Goal: Task Accomplishment & Management: Manage account settings

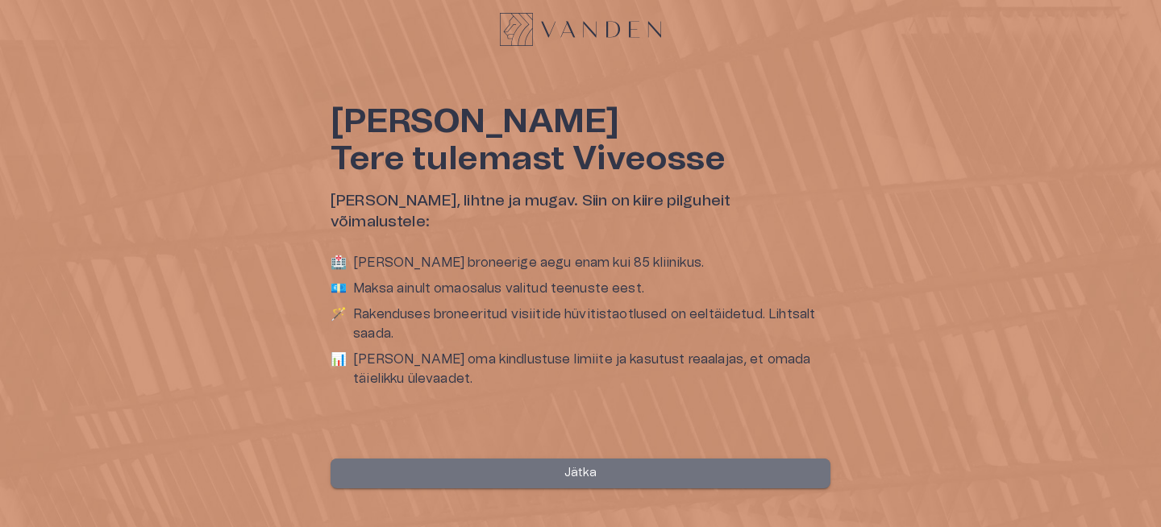
click at [613, 473] on button "Jätka" at bounding box center [581, 474] width 500 height 30
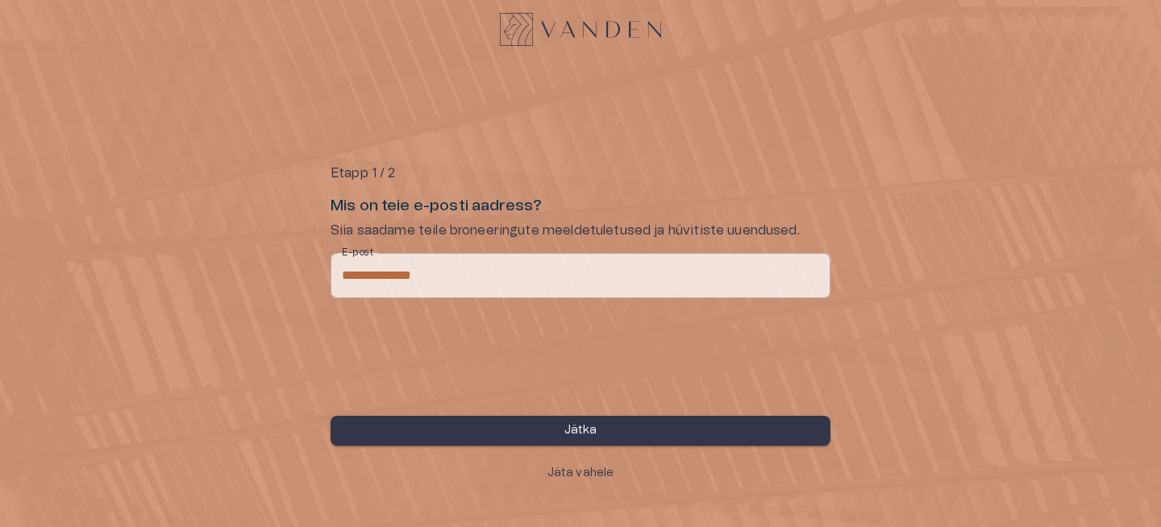
click at [563, 435] on button "Jätka" at bounding box center [581, 431] width 500 height 30
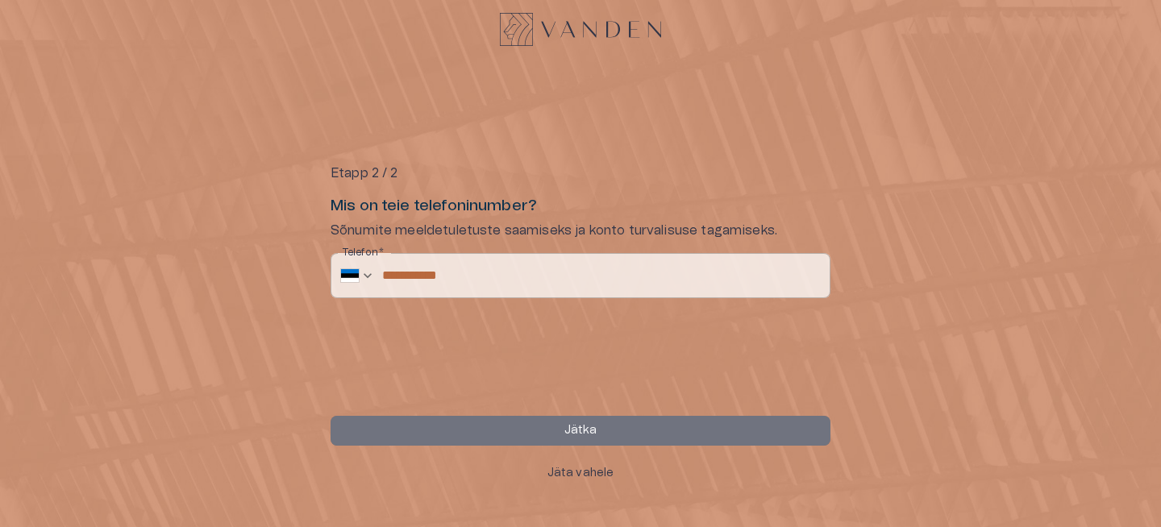
click at [563, 435] on button "Jätka" at bounding box center [581, 431] width 500 height 30
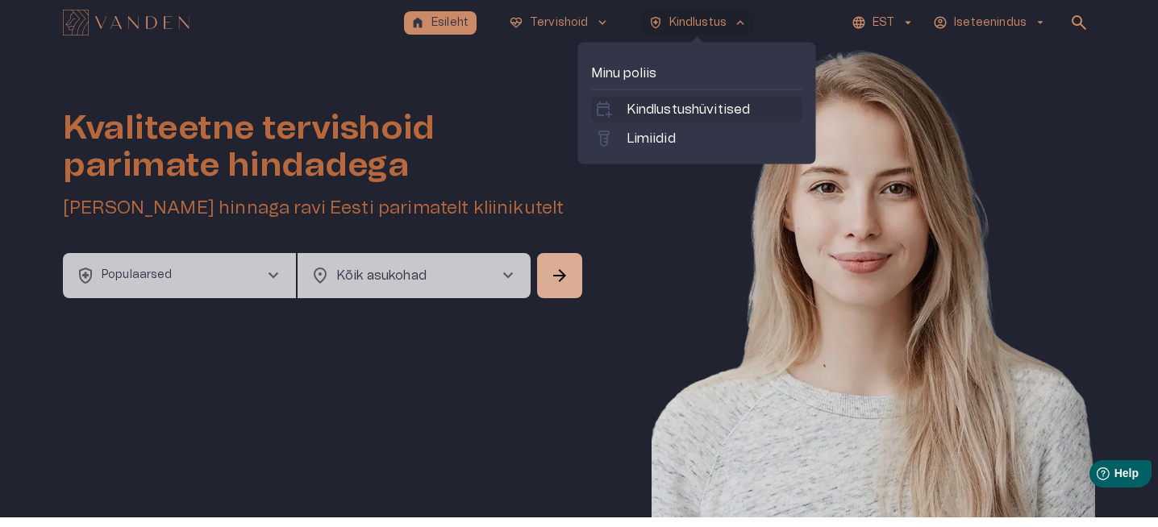
click at [655, 114] on p "Kindlustushüvitised" at bounding box center [689, 109] width 124 height 19
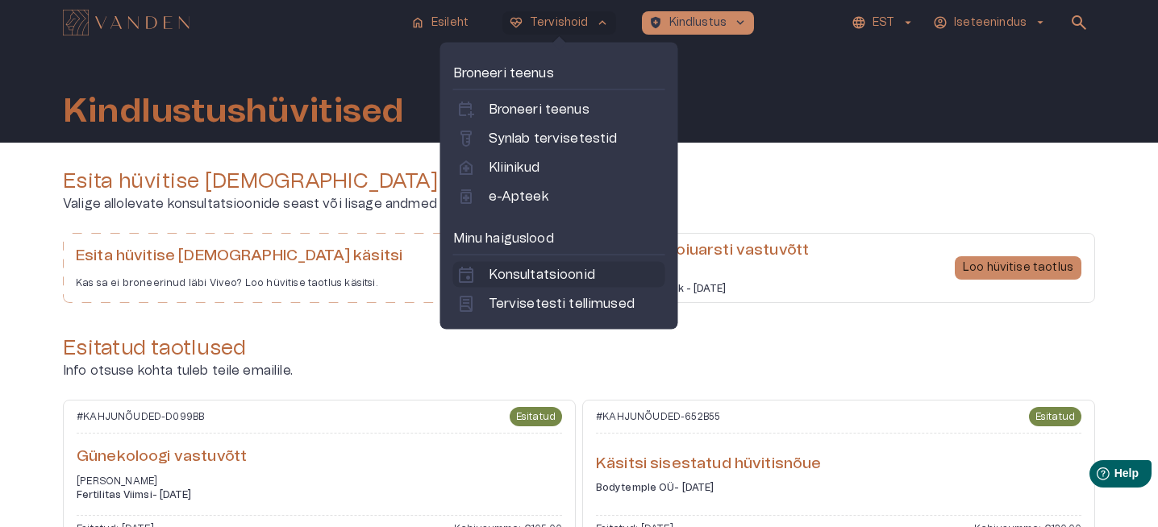
click at [528, 276] on p "Konsultatsioonid" at bounding box center [542, 274] width 106 height 19
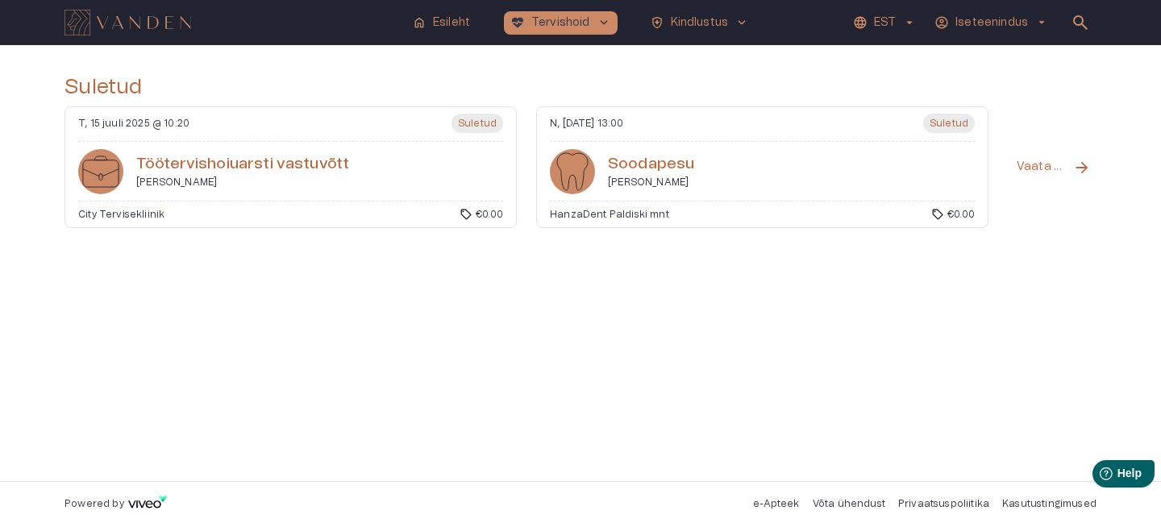
click at [1040, 172] on p "Vaata kõiki" at bounding box center [1042, 167] width 50 height 17
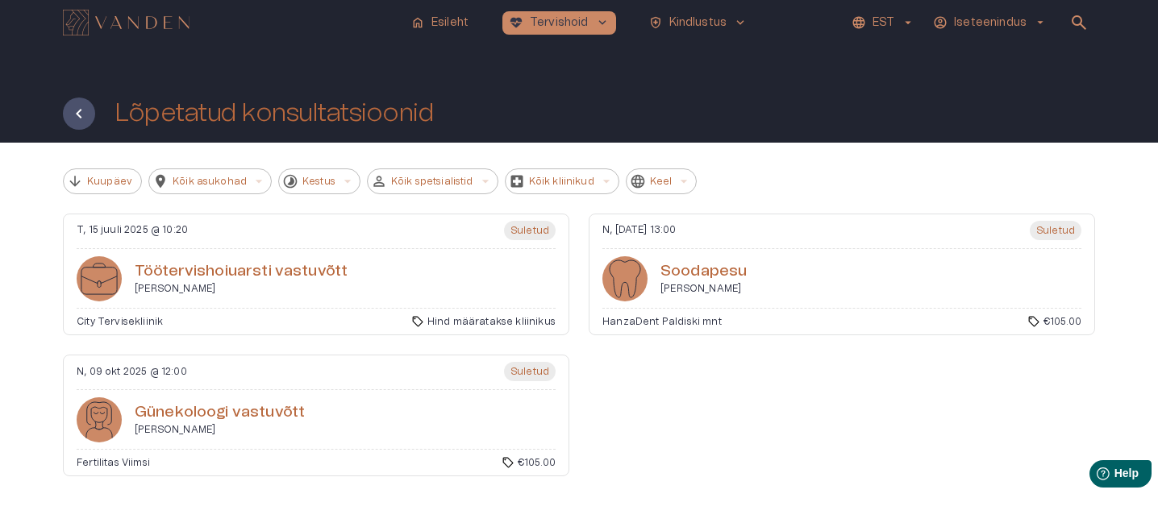
click at [235, 415] on h6 "Günekoloogi vastuvõtt" at bounding box center [220, 413] width 170 height 22
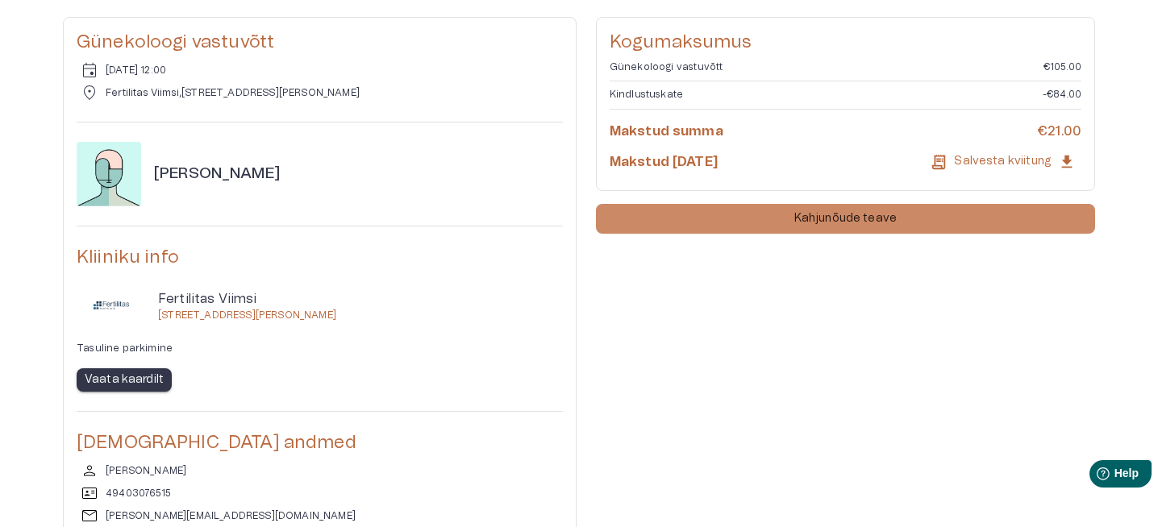
scroll to position [157, 0]
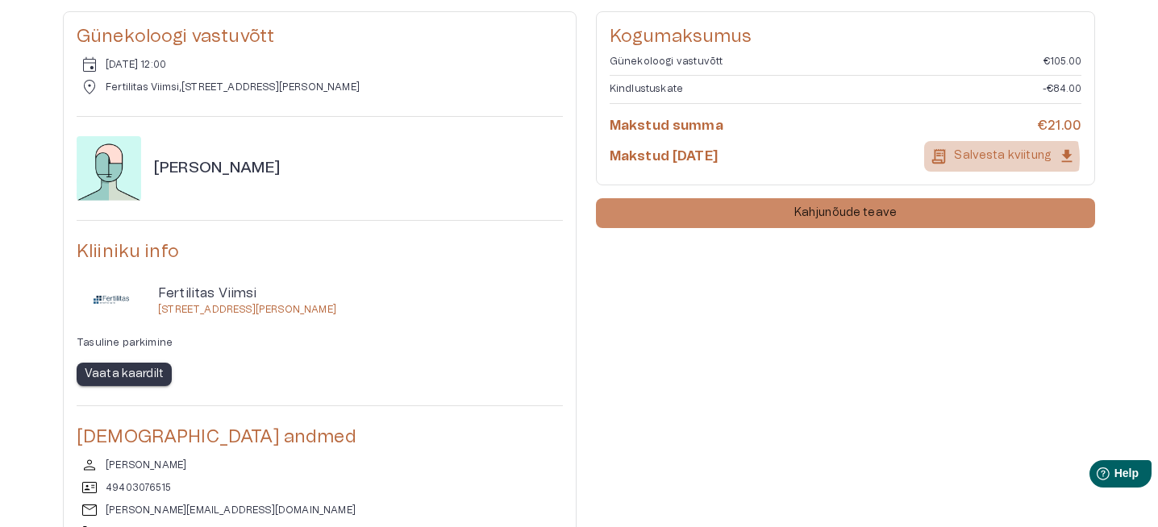
click at [1005, 159] on p "Salvesta kviitung" at bounding box center [1003, 156] width 98 height 17
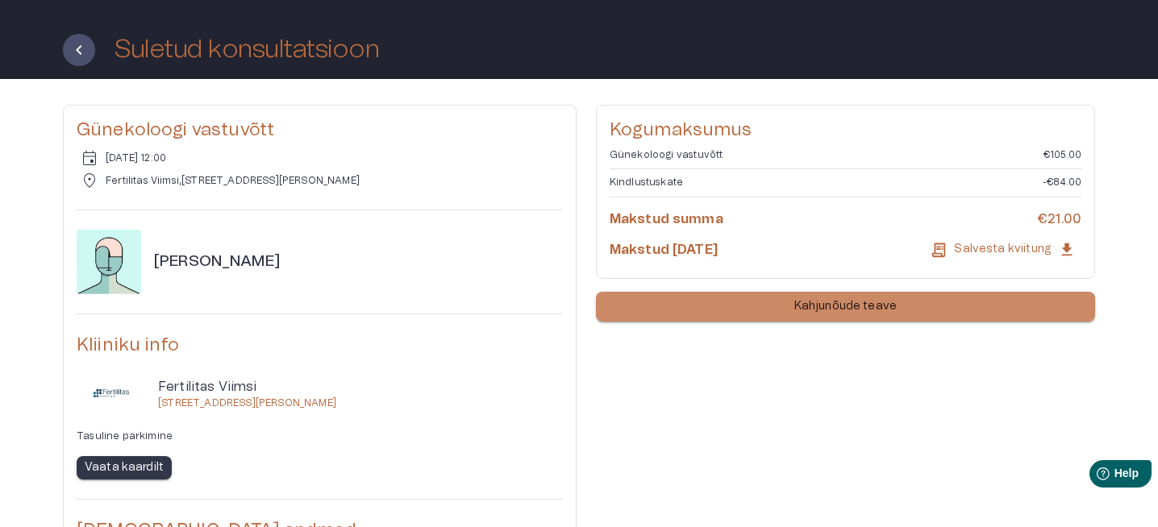
scroll to position [70, 0]
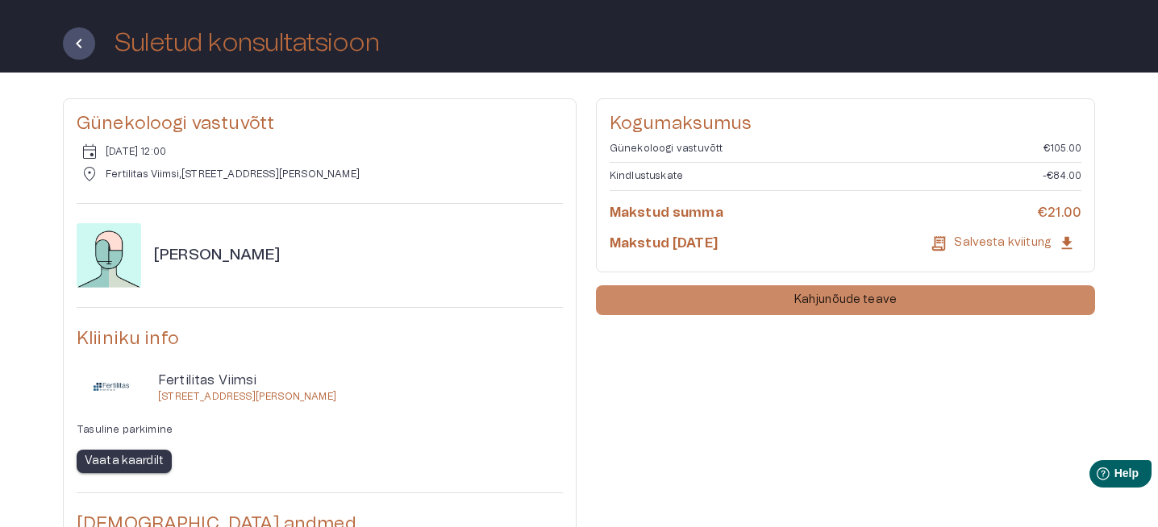
click at [977, 244] on p "Salvesta kviitung" at bounding box center [1003, 243] width 98 height 17
click at [1064, 242] on icon "button" at bounding box center [1067, 243] width 10 height 13
click at [710, 244] on h6 "Makstud [DATE]" at bounding box center [664, 244] width 108 height 18
drag, startPoint x: 638, startPoint y: 218, endPoint x: 781, endPoint y: 255, distance: 148.3
click at [781, 255] on div "Kogumaksumus Günekoloogi vastuvõtt €105.00 Kindlustuskate -€84.00 Makstud summa…" at bounding box center [846, 185] width 472 height 147
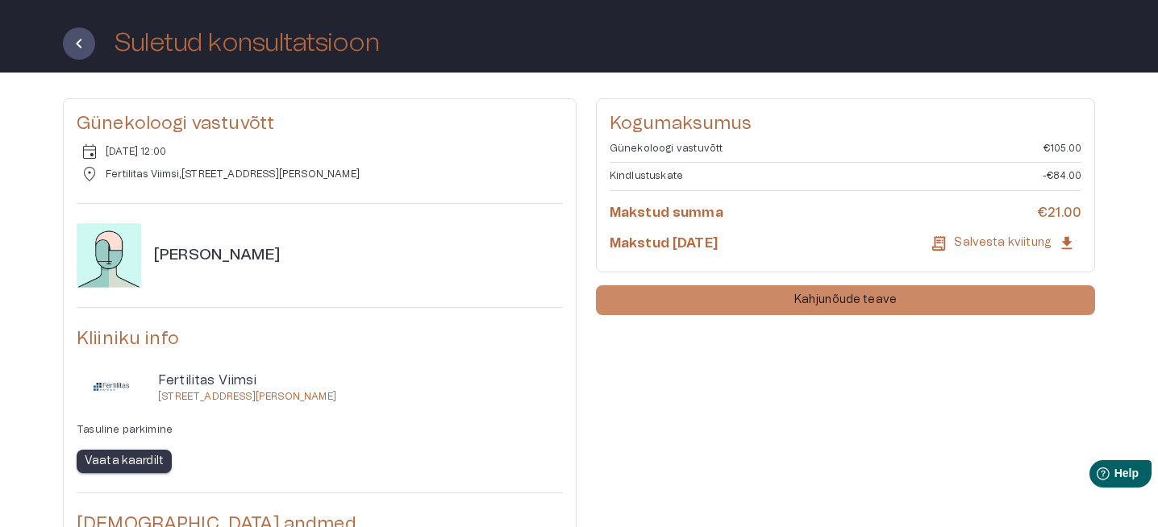
click at [781, 255] on div "Makstud [DATE] Salvesta kviitung" at bounding box center [846, 243] width 472 height 31
drag, startPoint x: 1050, startPoint y: 211, endPoint x: 945, endPoint y: 214, distance: 104.9
click at [948, 214] on div "[PERSON_NAME] summa €21.00" at bounding box center [846, 213] width 472 height 18
click at [945, 214] on div "[PERSON_NAME] summa €21.00" at bounding box center [846, 213] width 472 height 18
